Goal: Check status: Check status

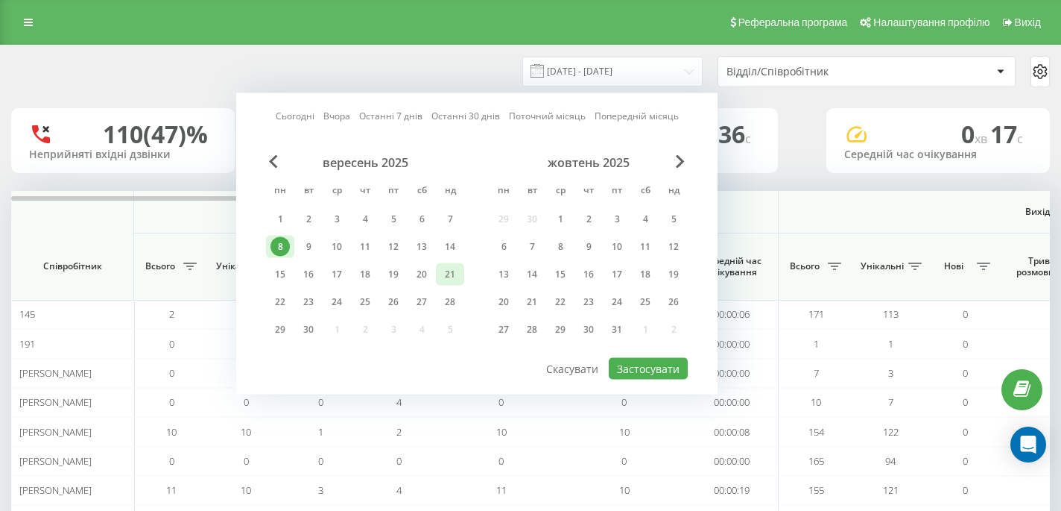
click at [449, 276] on div "21" at bounding box center [449, 274] width 19 height 19
click at [660, 367] on button "Застосувати" at bounding box center [648, 369] width 79 height 22
type input "[DATE] - [DATE]"
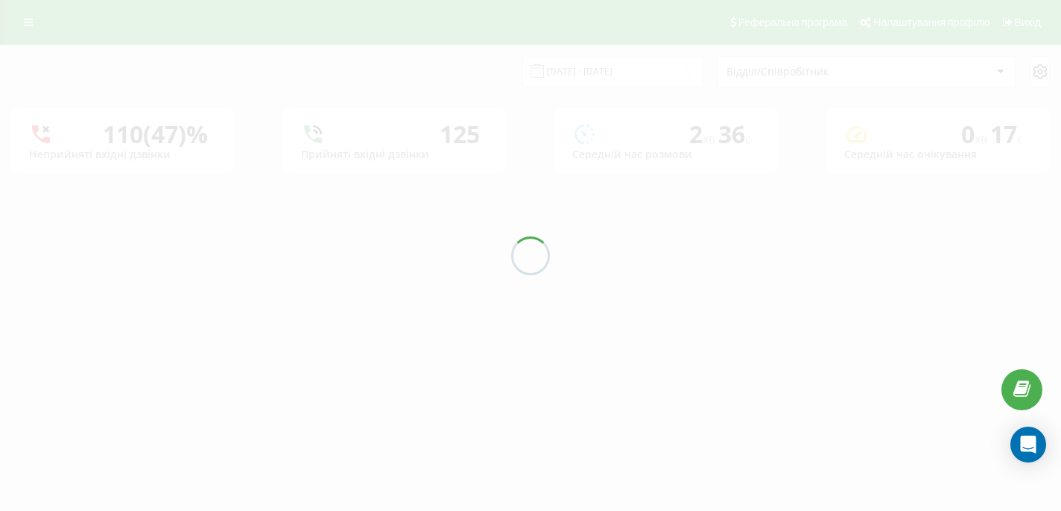
click at [822, 80] on div "Відділ/Співробітник" at bounding box center [866, 72] width 297 height 30
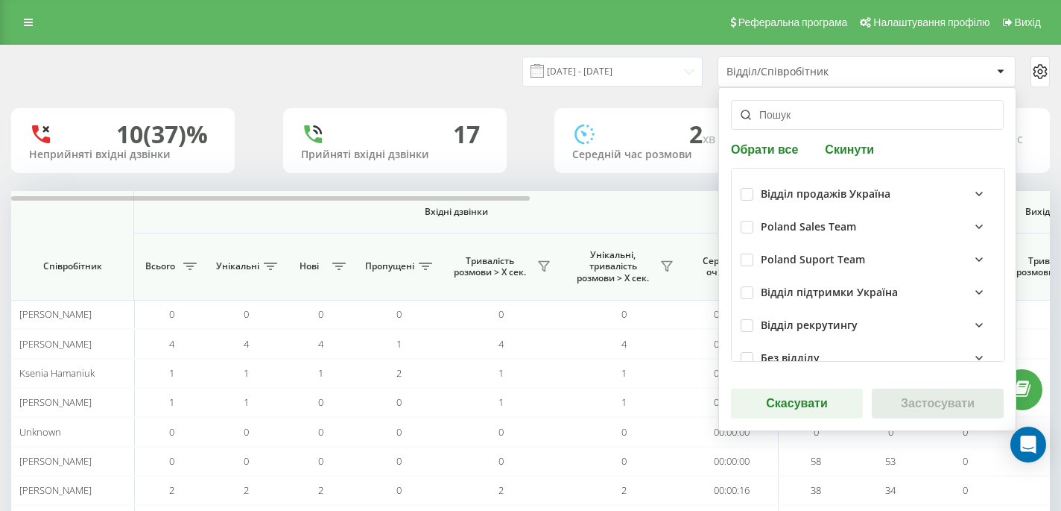
click at [822, 80] on div "Відділ/Співробітник" at bounding box center [866, 72] width 297 height 30
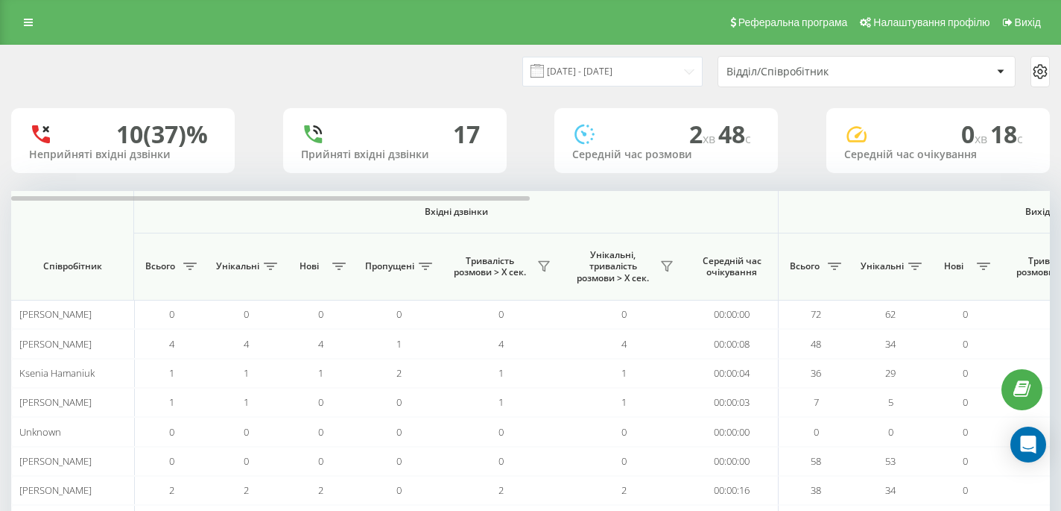
click at [822, 71] on div "Відділ/Співробітник" at bounding box center [816, 72] width 178 height 13
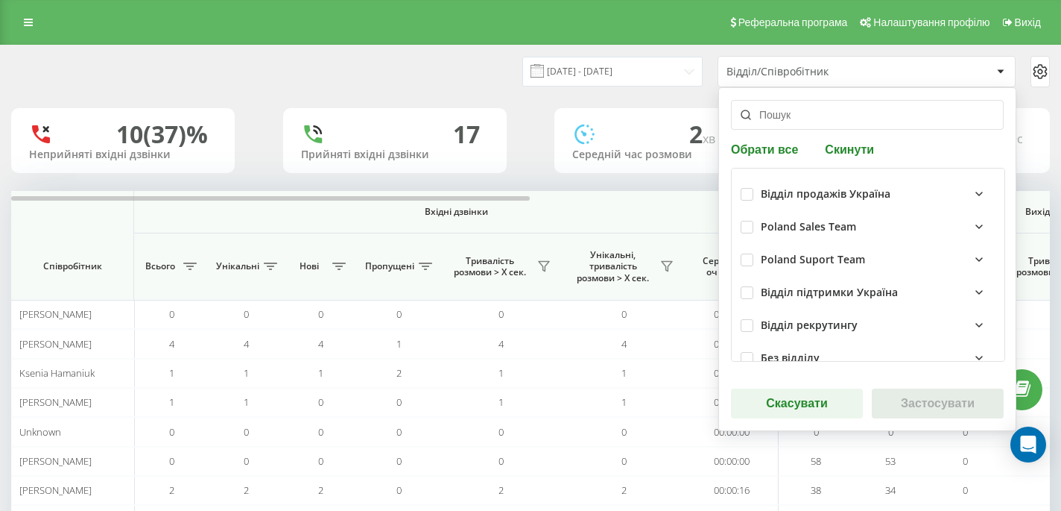
click at [821, 227] on div "Poland Sales Team" at bounding box center [808, 227] width 95 height 13
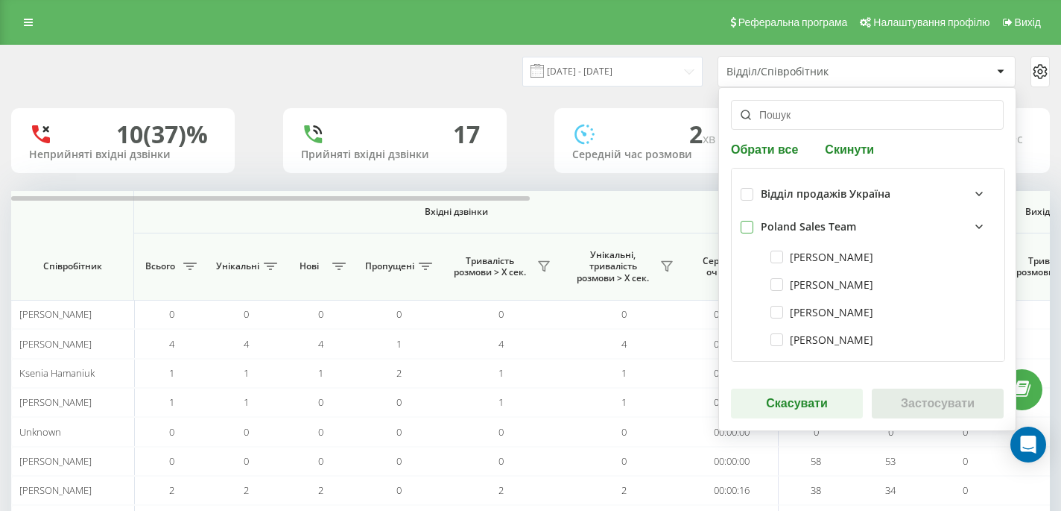
click at [742, 221] on label at bounding box center [747, 221] width 13 height 0
checkbox input "true"
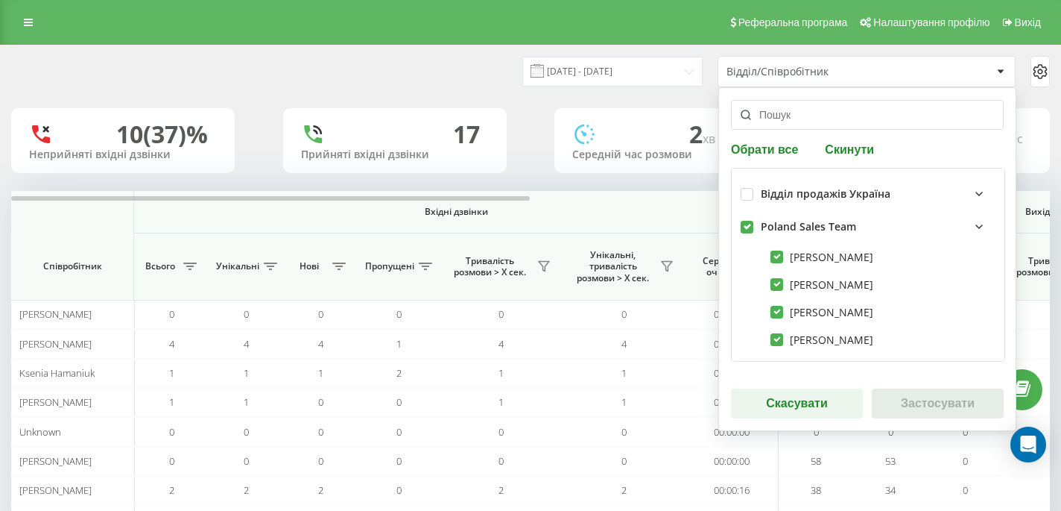
checkbox input "true"
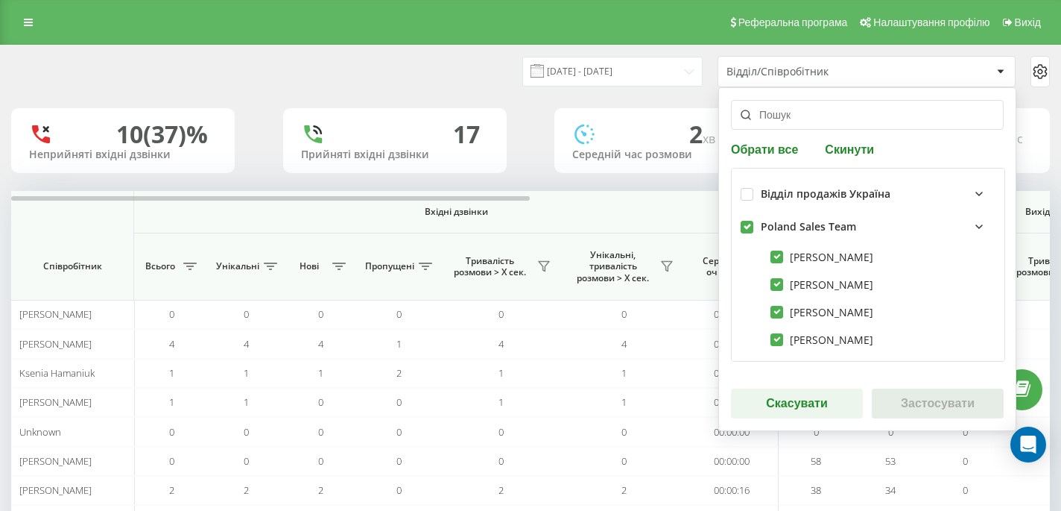
checkbox input "true"
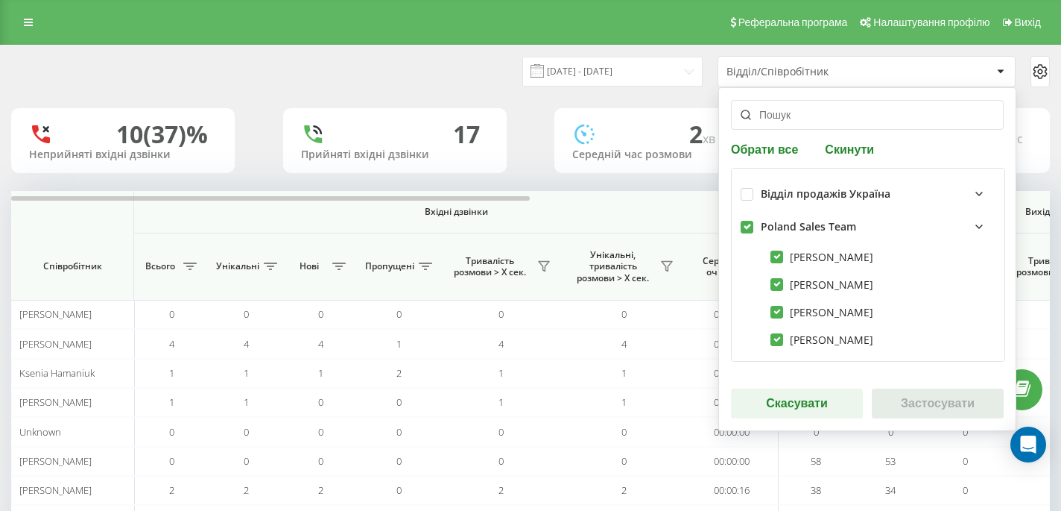
checkbox input "true"
click at [906, 388] on button "Застосувати" at bounding box center [938, 403] width 132 height 30
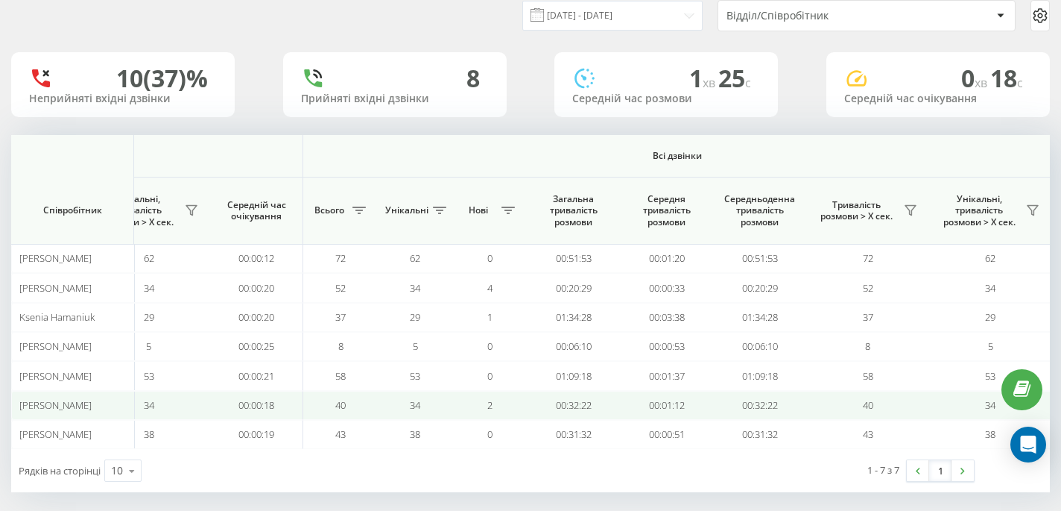
scroll to position [67, 0]
